Goal: Transaction & Acquisition: Book appointment/travel/reservation

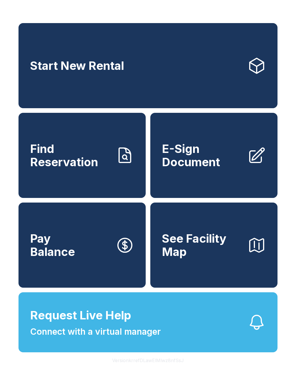
click at [133, 80] on link "Start New Rental" at bounding box center [147, 65] width 259 height 85
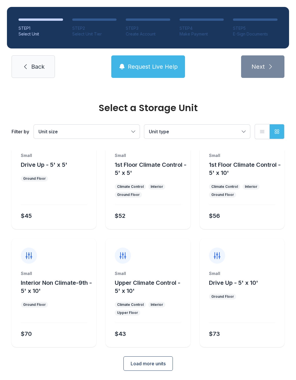
scroll to position [31, 0]
click at [153, 368] on button "Load more units" at bounding box center [147, 364] width 49 height 14
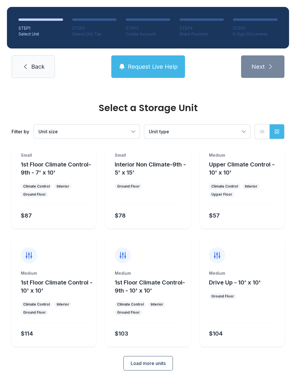
scroll to position [267, 0]
click at [63, 316] on ul "Climate Control Interior Ground Floor" at bounding box center [54, 309] width 66 height 14
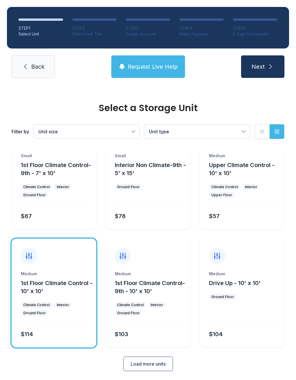
click at [269, 72] on button "Next" at bounding box center [262, 66] width 43 height 23
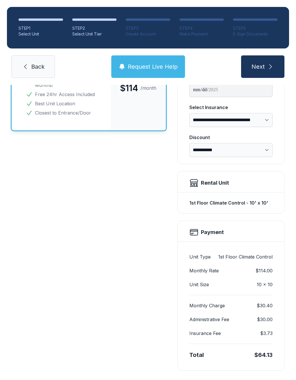
scroll to position [78, 0]
click at [277, 66] on button "Next" at bounding box center [262, 66] width 43 height 23
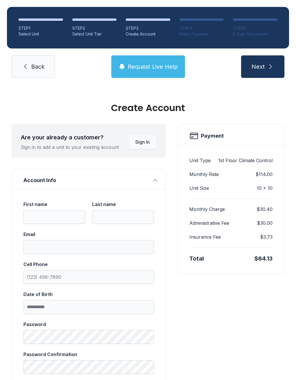
click at [33, 70] on span "Back" at bounding box center [37, 67] width 13 height 8
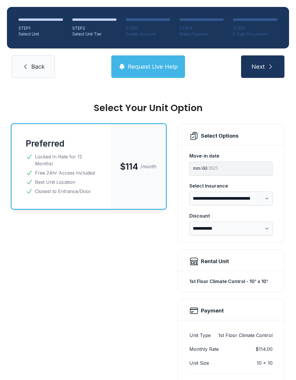
click at [31, 73] on link "Back" at bounding box center [33, 66] width 43 height 23
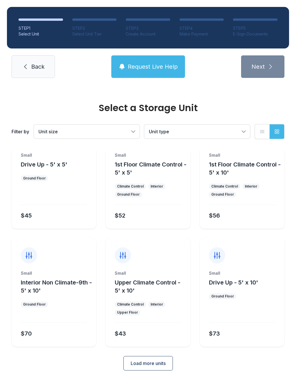
scroll to position [31, 0]
click at [151, 368] on button "Load more units" at bounding box center [147, 364] width 49 height 14
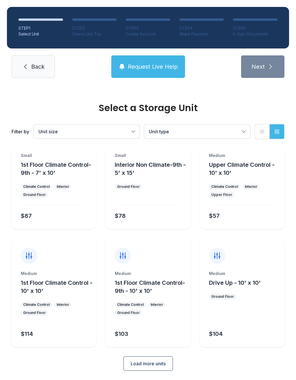
scroll to position [267, 0]
click at [154, 367] on span "Load more units" at bounding box center [148, 364] width 35 height 7
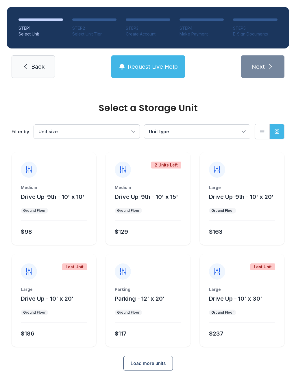
scroll to position [471, 0]
click at [165, 364] on span "Load more units" at bounding box center [148, 364] width 35 height 7
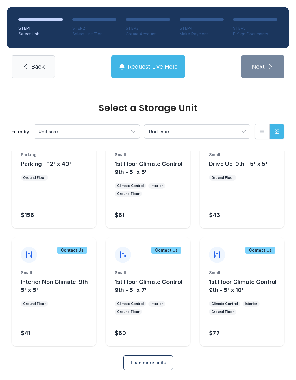
scroll to position [708, 0]
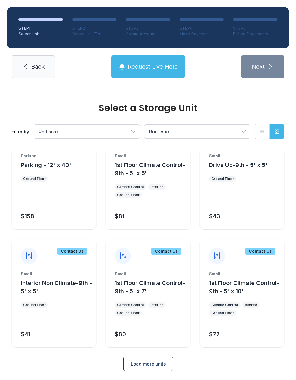
click at [154, 71] on button "Request Live Help" at bounding box center [148, 66] width 74 height 23
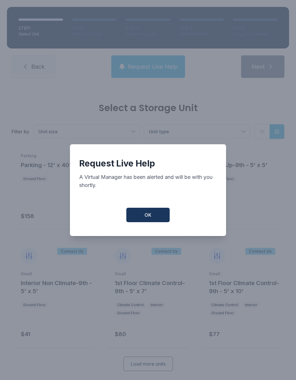
click at [157, 213] on button "OK" at bounding box center [147, 215] width 43 height 14
